Goal: Task Accomplishment & Management: Complete application form

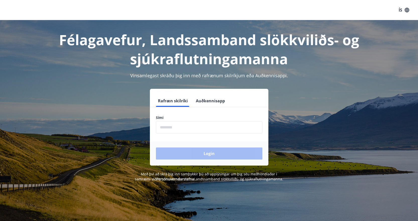
click at [217, 127] on input "phone" at bounding box center [209, 127] width 106 height 12
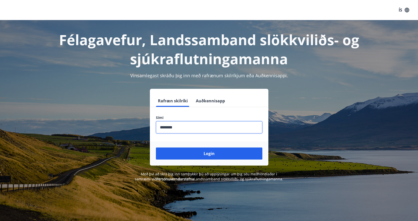
type input "********"
click at [156, 148] on button "Login" at bounding box center [209, 154] width 106 height 12
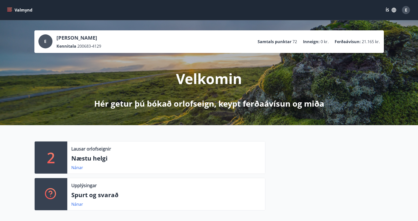
click at [9, 10] on icon "menu" at bounding box center [10, 10] width 6 height 1
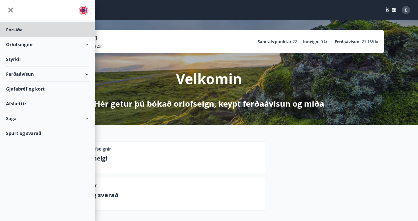
click at [16, 58] on div "Styrkir" at bounding box center [47, 59] width 83 height 15
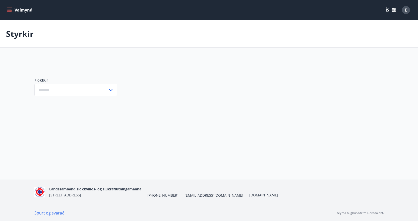
type input "***"
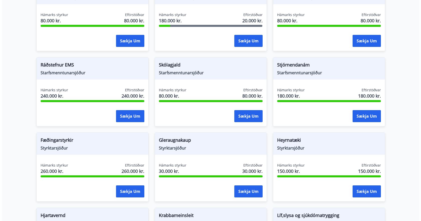
scroll to position [201, 0]
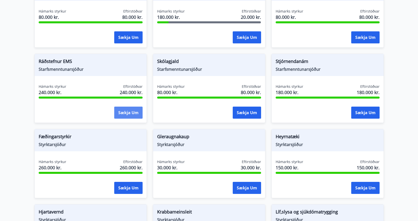
click at [125, 113] on button "Sækja um" at bounding box center [128, 113] width 28 height 12
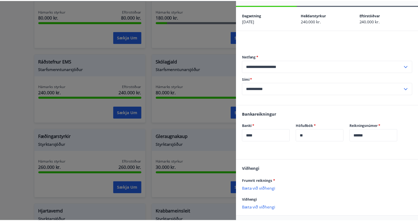
scroll to position [0, 0]
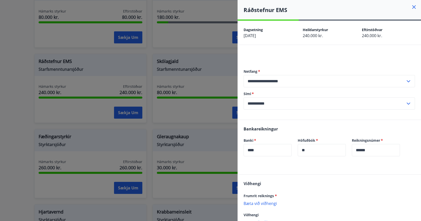
click at [413, 7] on icon at bounding box center [415, 7] width 4 height 4
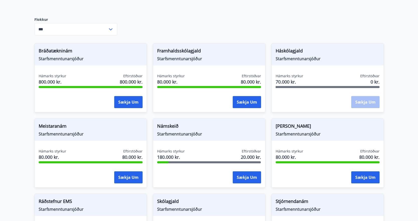
scroll to position [125, 0]
